Goal: Find specific page/section: Find specific page/section

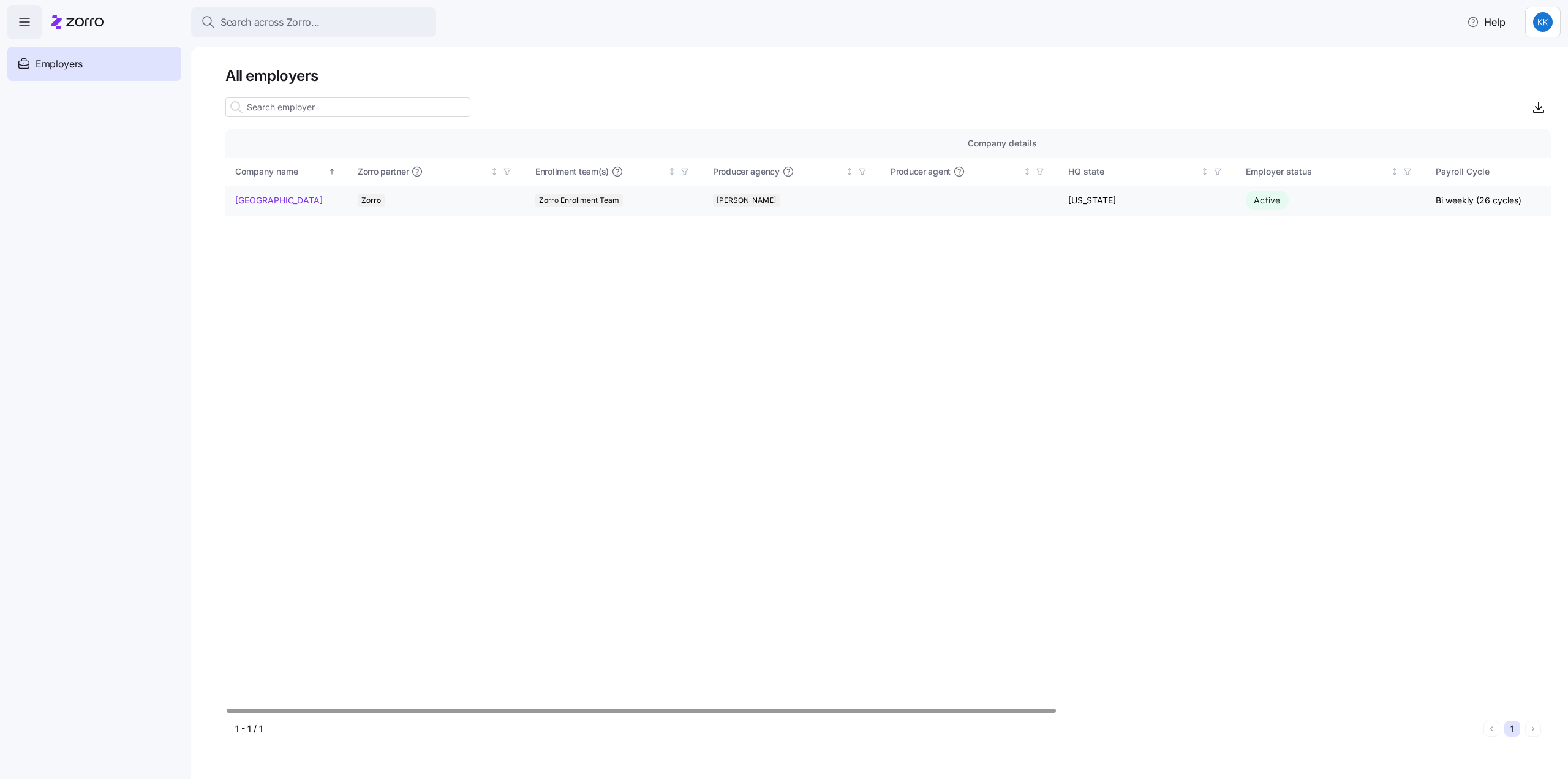
click at [273, 202] on link "[GEOGRAPHIC_DATA]" at bounding box center [278, 200] width 87 height 12
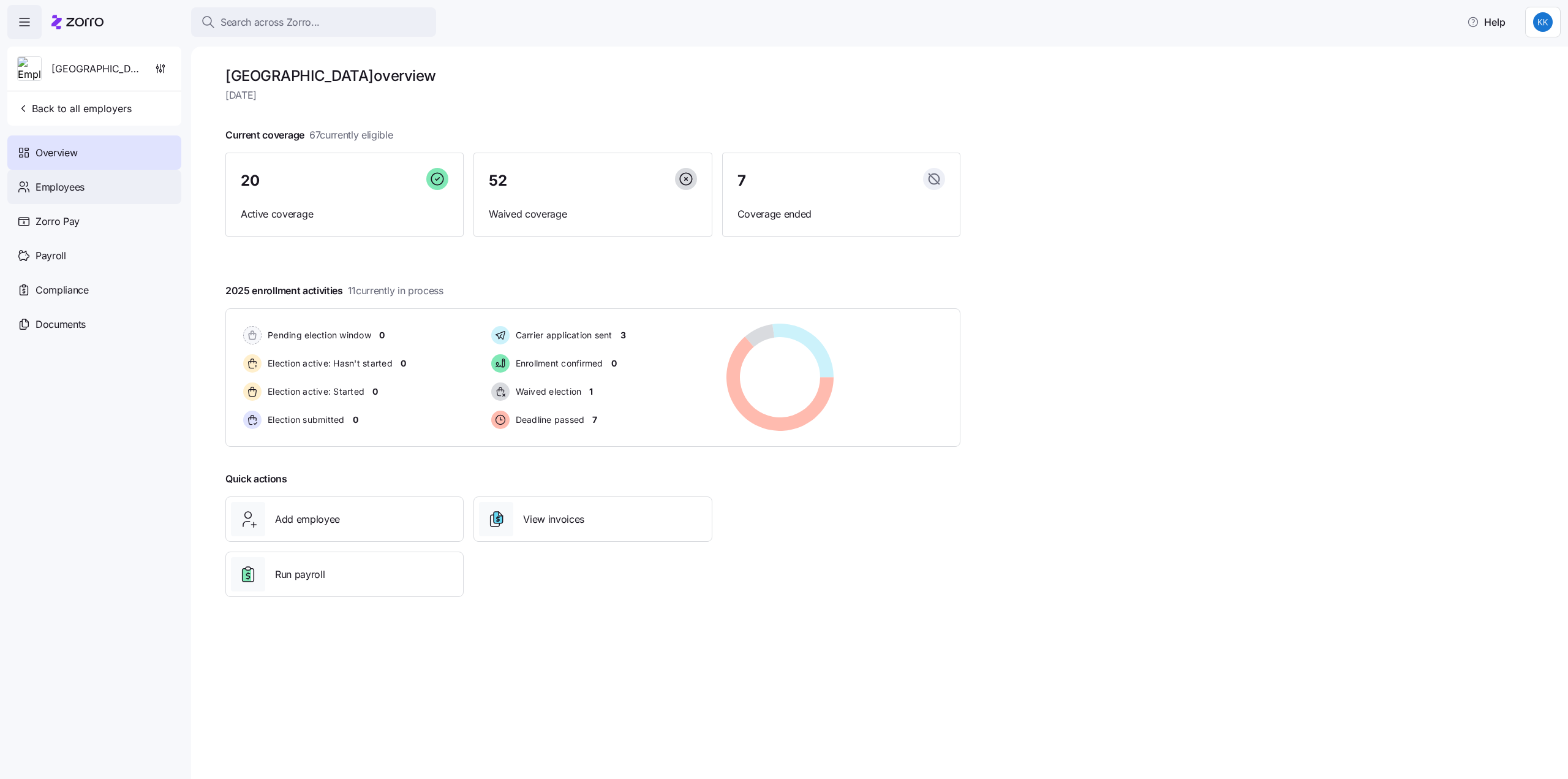
click at [80, 192] on span "Employees" at bounding box center [60, 187] width 49 height 15
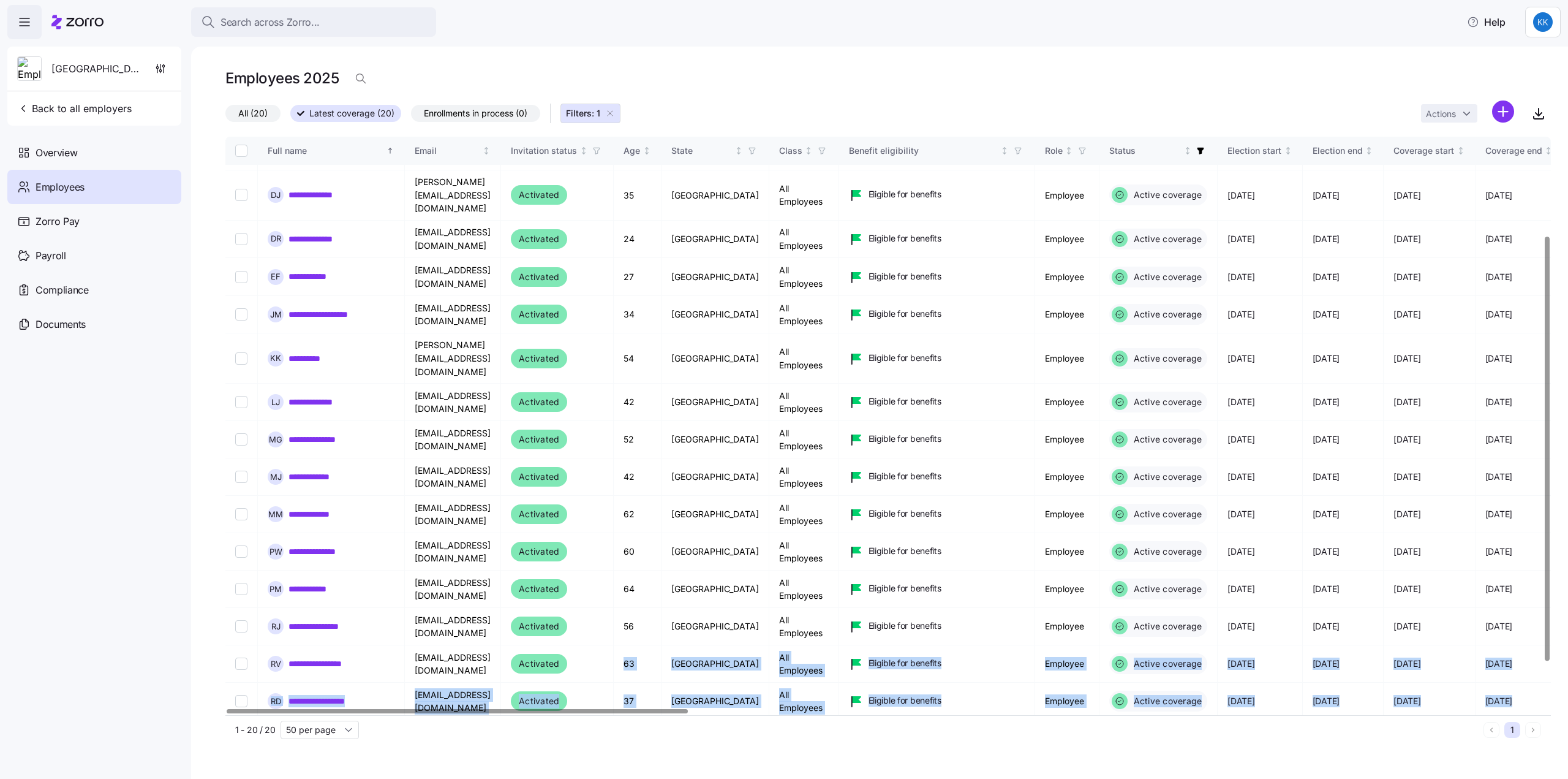
scroll to position [197, 0]
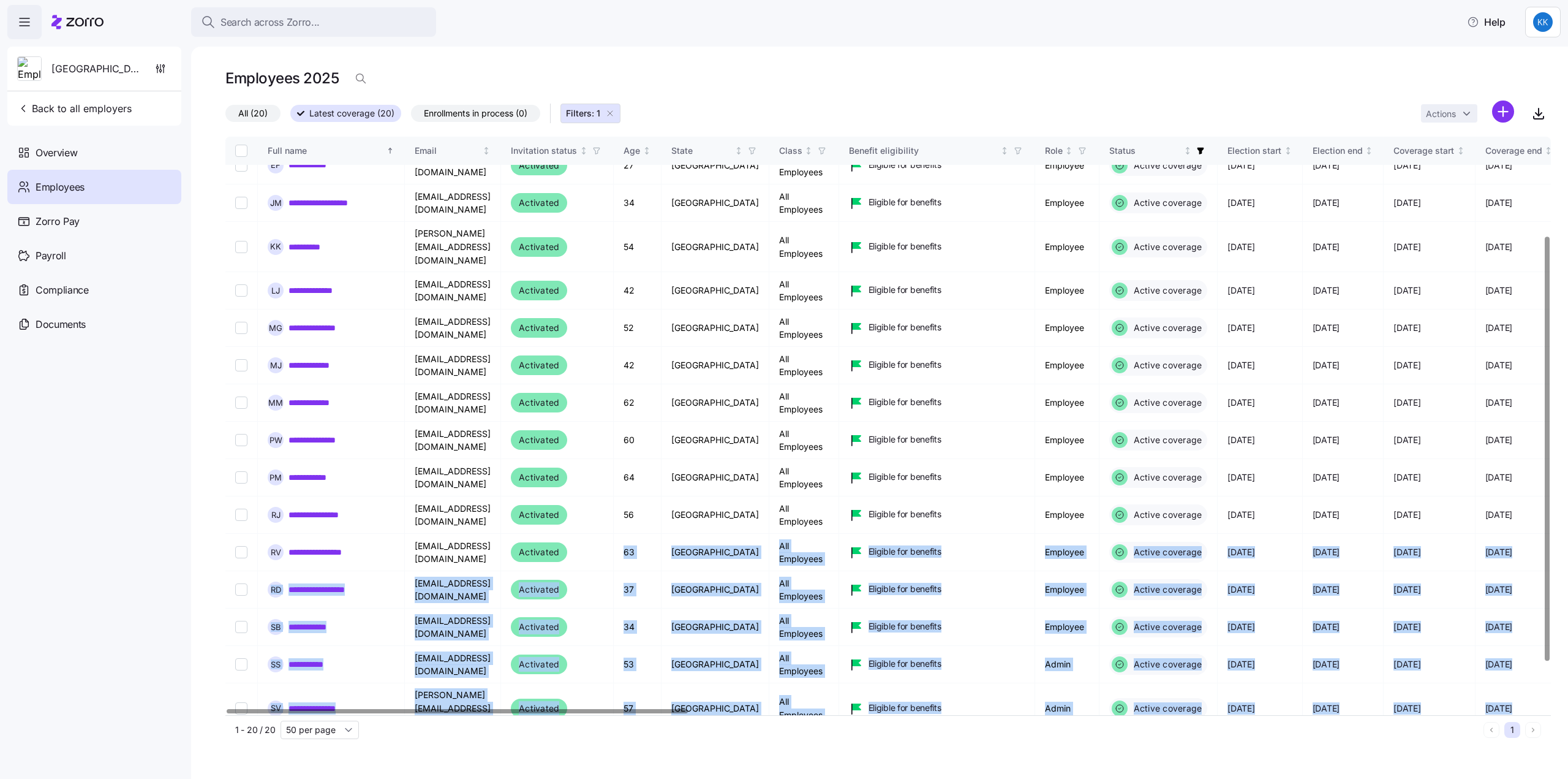
drag, startPoint x: 680, startPoint y: 708, endPoint x: 691, endPoint y: 713, distance: 12.1
click at [691, 713] on div "**********" at bounding box center [888, 426] width 1326 height 579
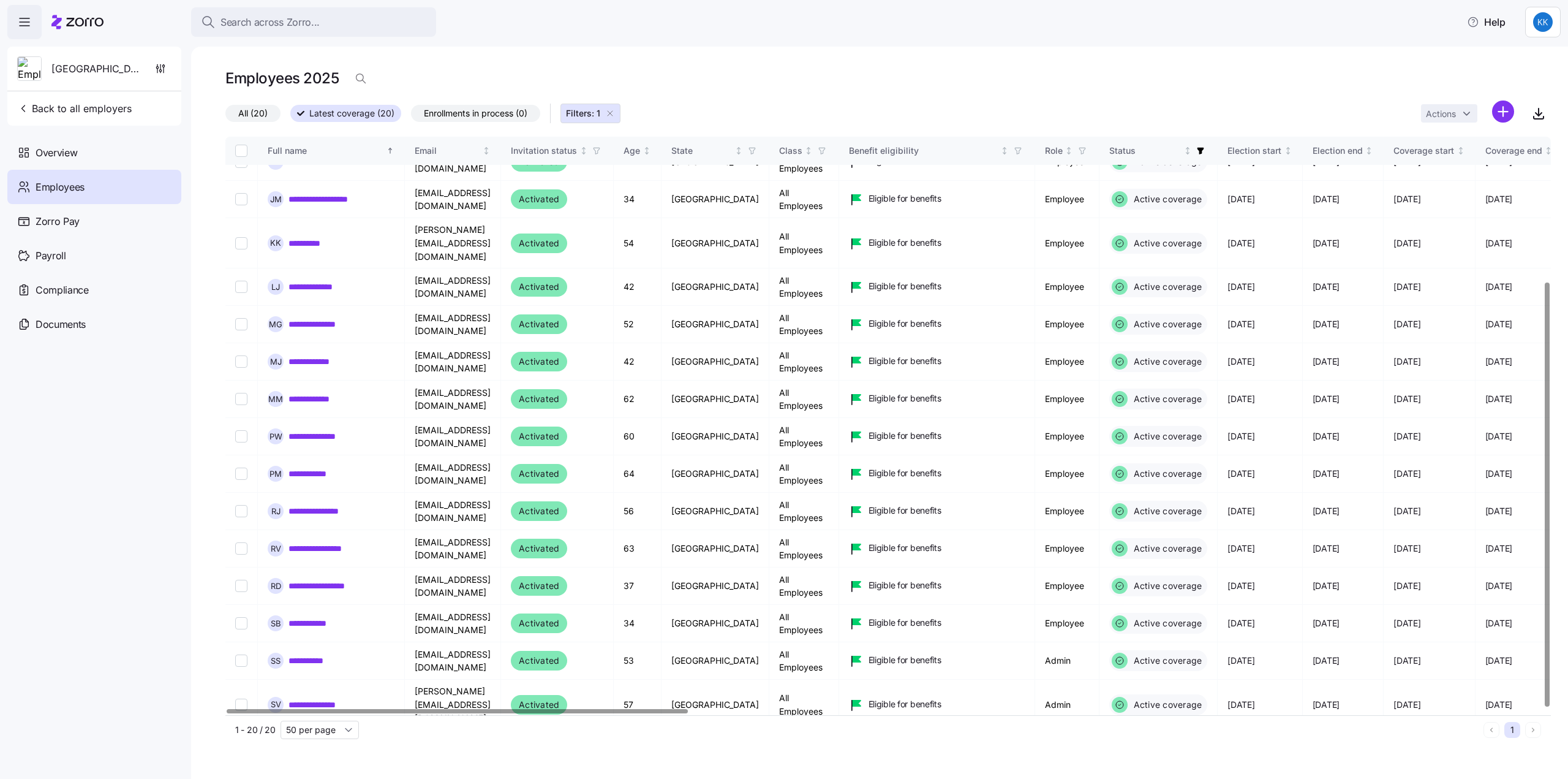
click at [494, 713] on div at bounding box center [457, 710] width 461 height 5
click at [5, 491] on nav "[GEOGRAPHIC_DATA] Back to all employers Overview Employees Zorro Pay Payroll Co…" at bounding box center [95, 409] width 191 height 740
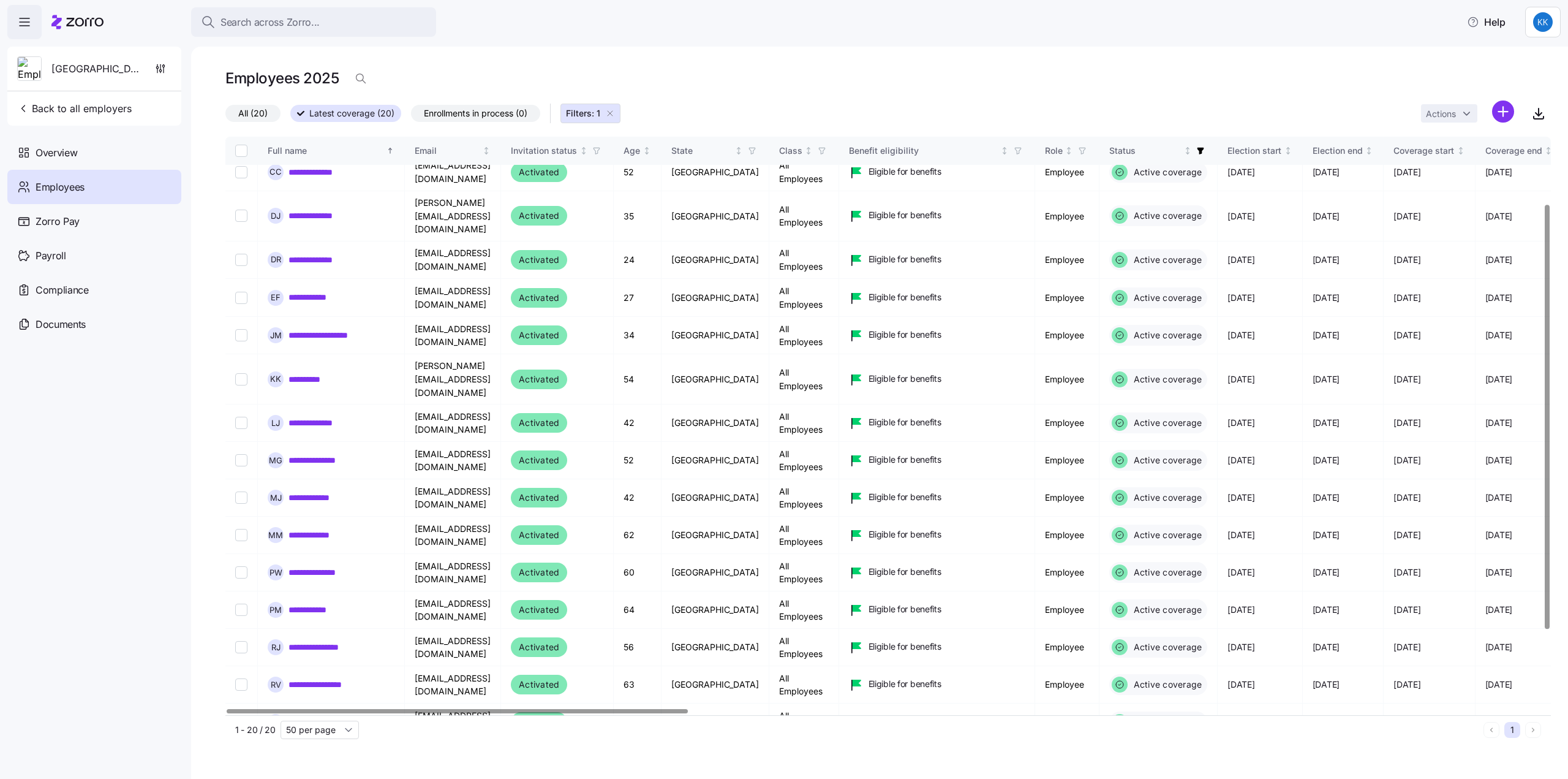
scroll to position [0, 0]
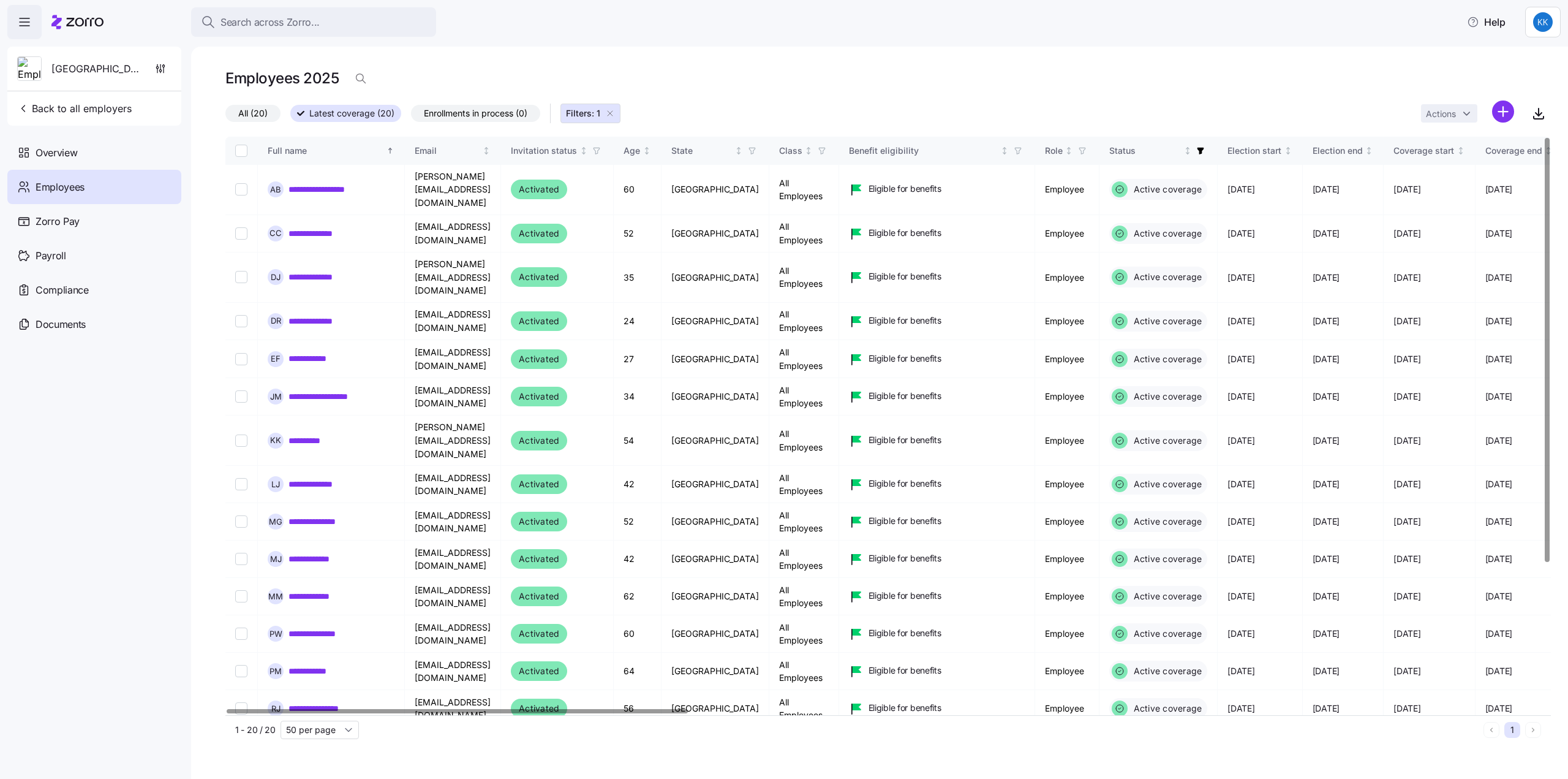
click at [1549, 138] on div at bounding box center [1546, 350] width 5 height 424
